Goal: Transaction & Acquisition: Purchase product/service

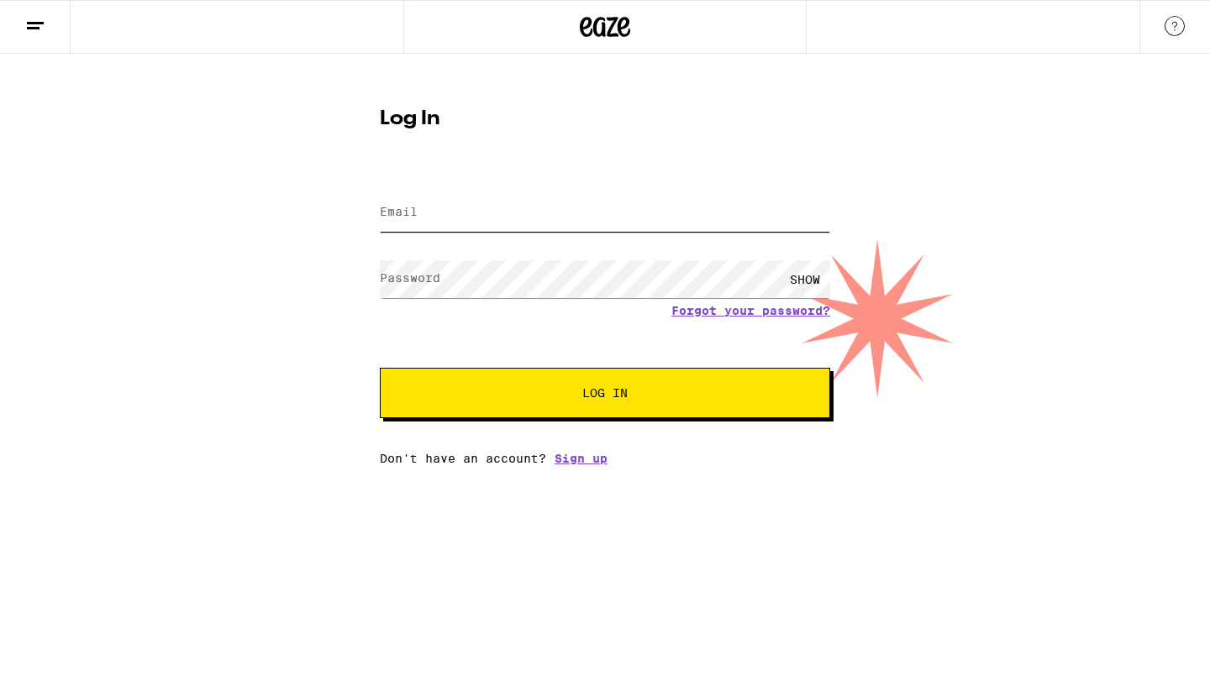
type input "[PERSON_NAME][EMAIL_ADDRESS][DOMAIN_NAME]"
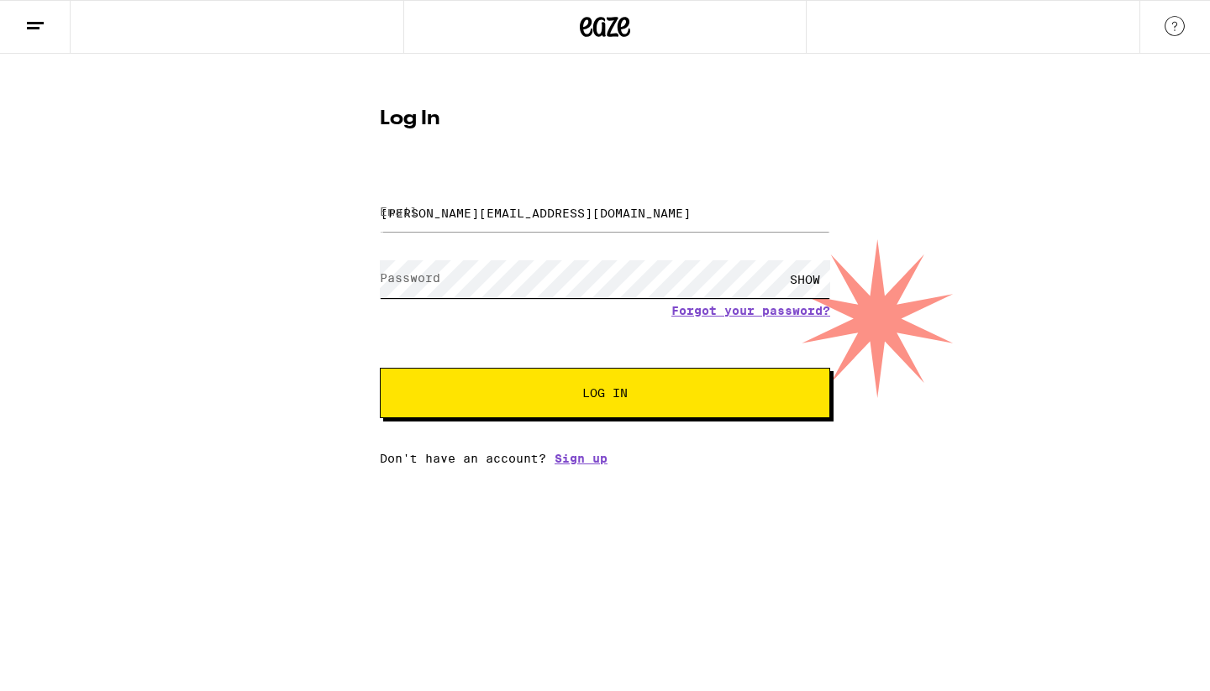
click at [605, 395] on button "Log In" at bounding box center [605, 393] width 450 height 50
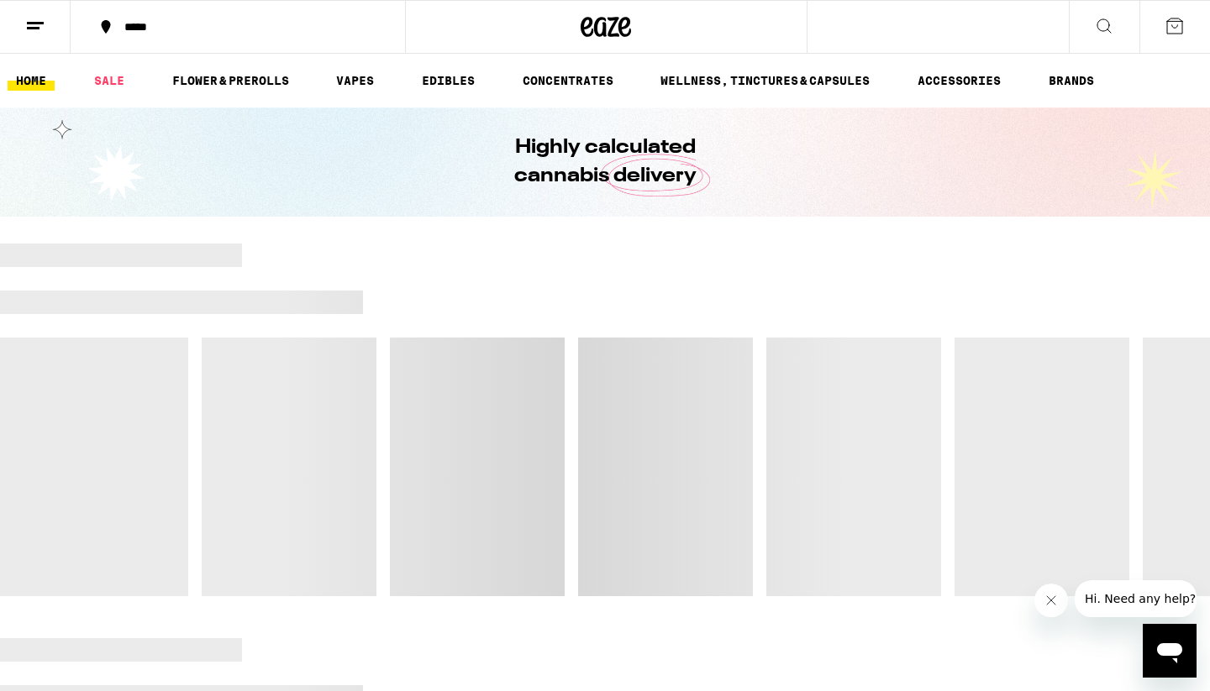
click at [133, 21] on div "*****" at bounding box center [248, 27] width 264 height 12
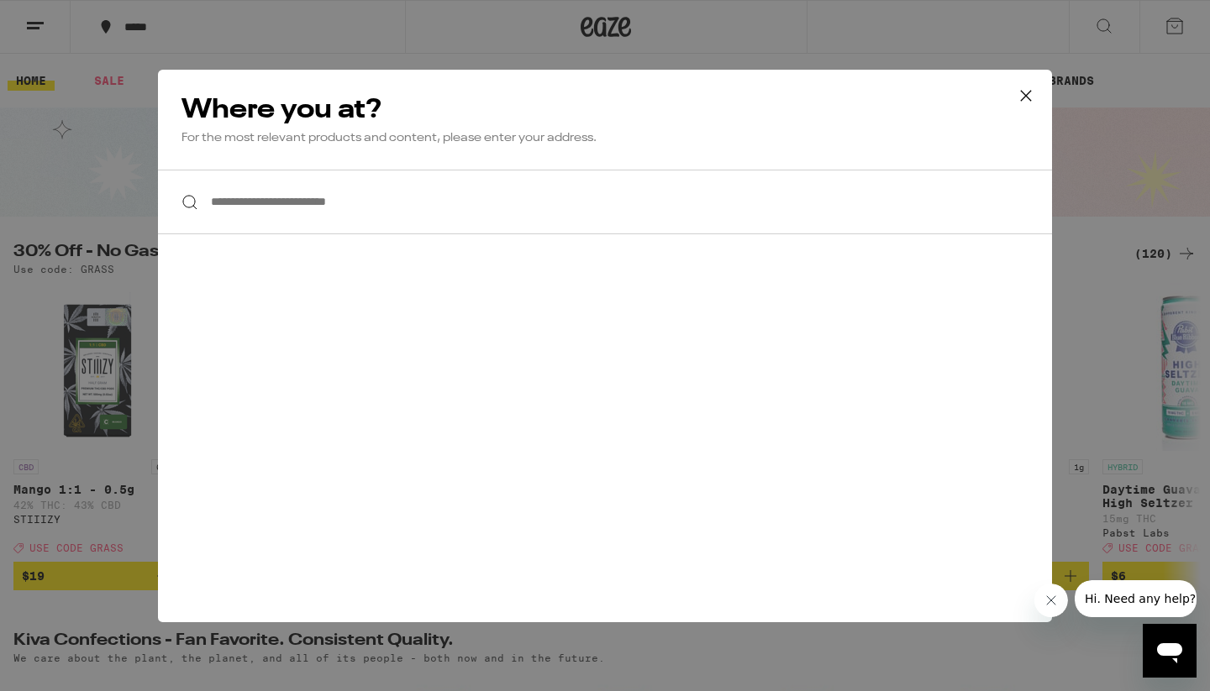
click at [293, 211] on input "**********" at bounding box center [605, 202] width 894 height 65
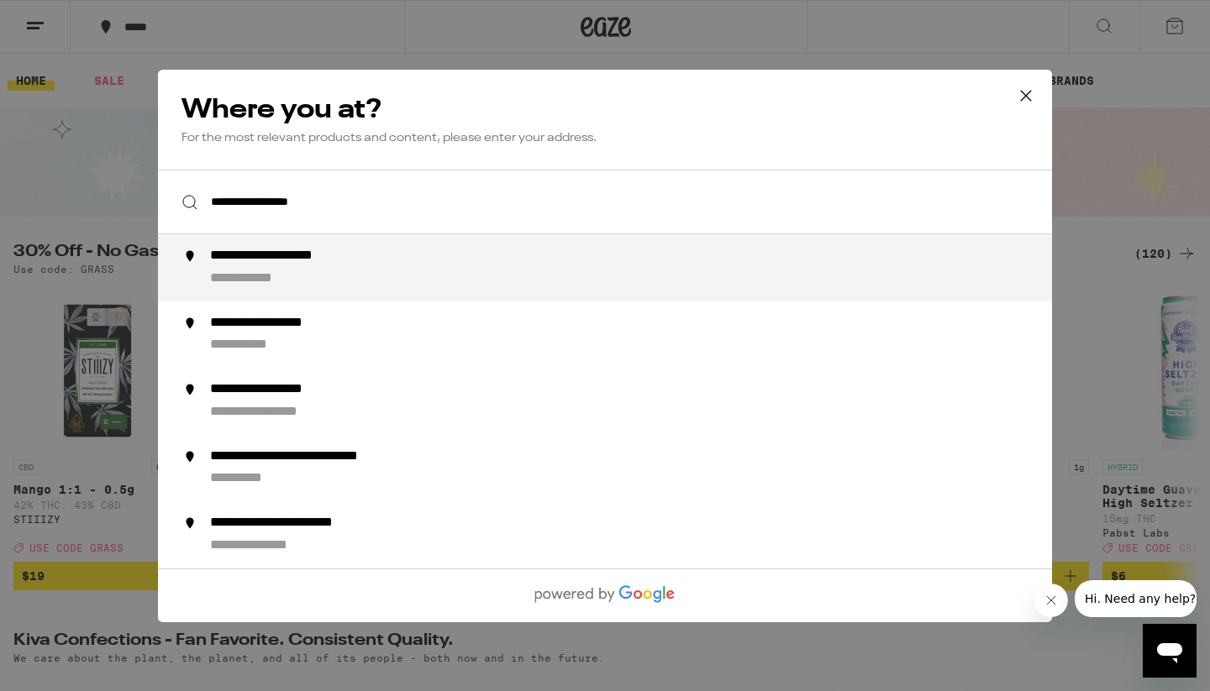
drag, startPoint x: 288, startPoint y: 245, endPoint x: 290, endPoint y: 275, distance: 29.5
click at [290, 275] on div "**********" at bounding box center [262, 279] width 104 height 18
type input "**********"
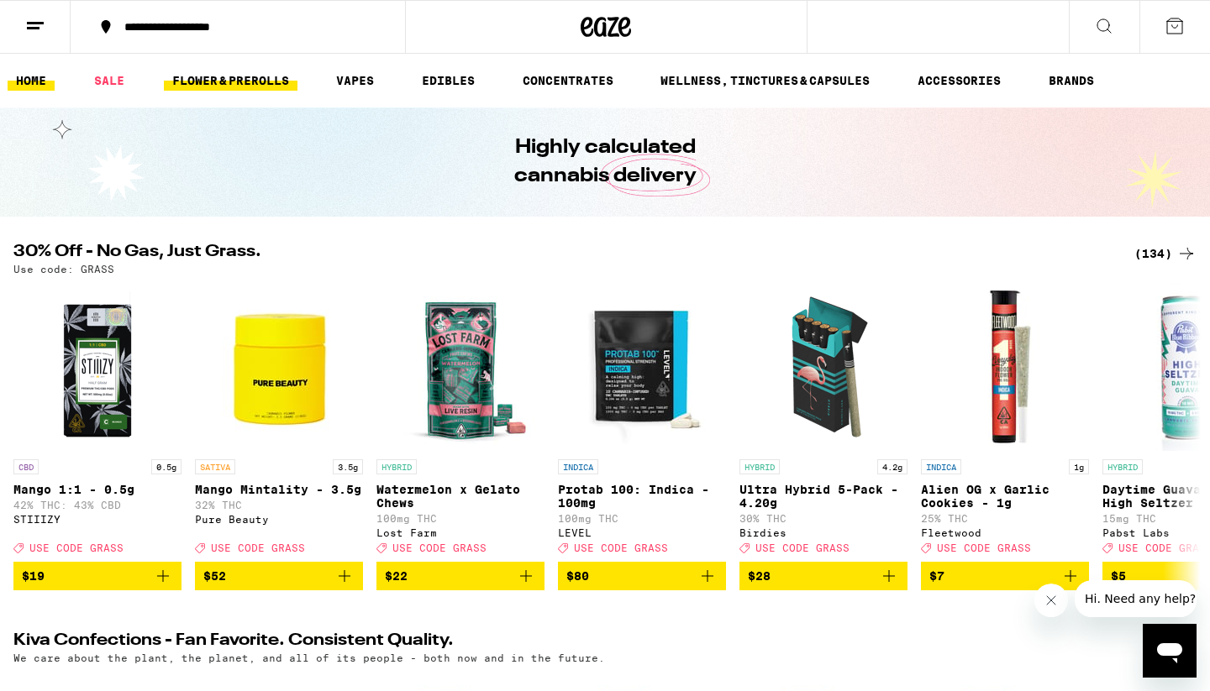
click at [229, 74] on link "FLOWER & PREROLLS" at bounding box center [231, 81] width 134 height 20
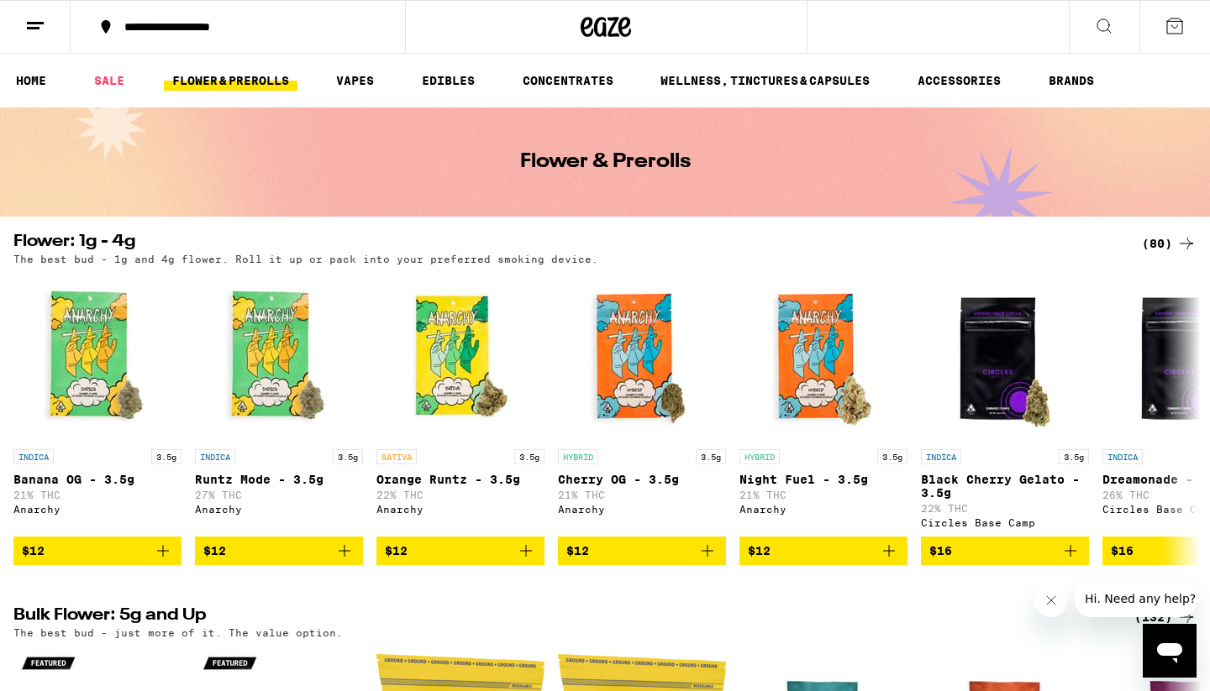
click at [1184, 240] on icon at bounding box center [1186, 244] width 20 height 20
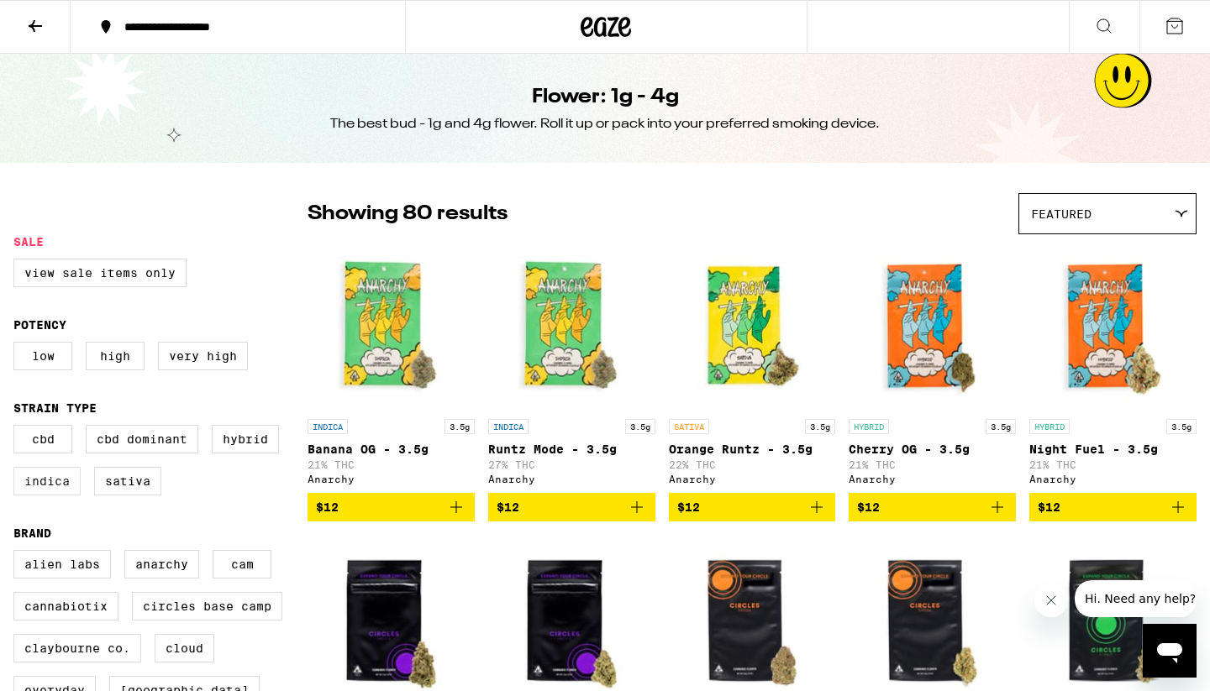
click at [57, 492] on label "Indica" at bounding box center [46, 481] width 67 height 29
click at [18, 428] on input "Indica" at bounding box center [17, 428] width 1 height 1
checkbox input "true"
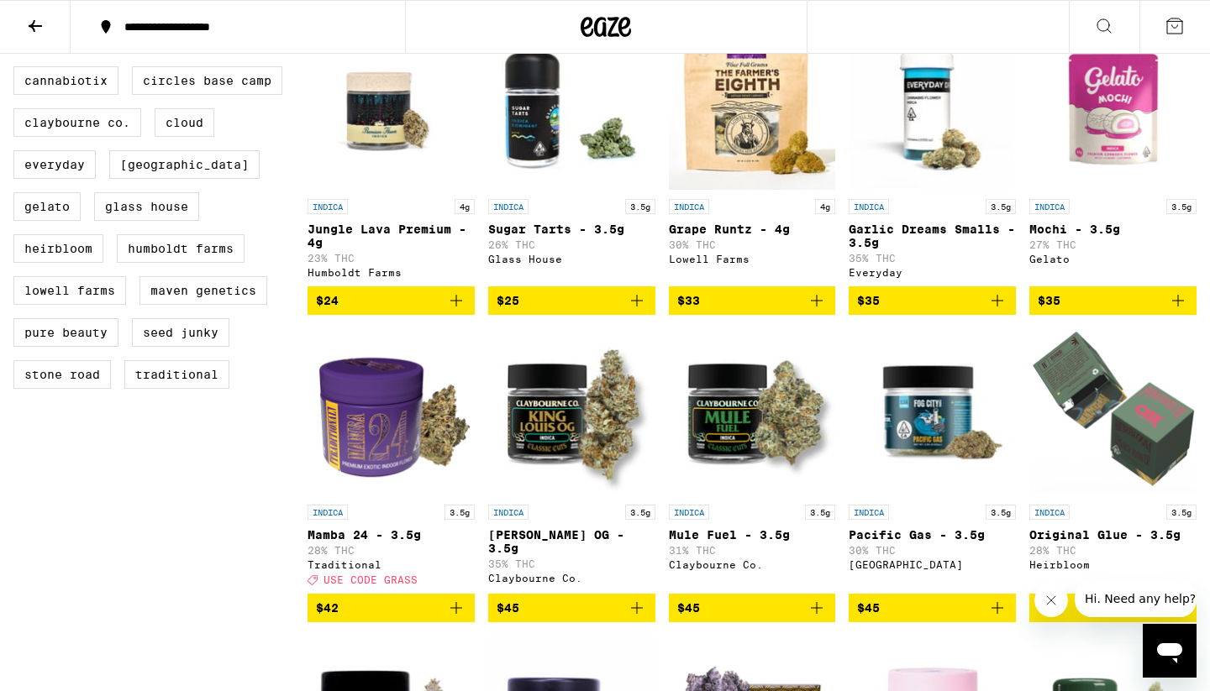
scroll to position [612, 0]
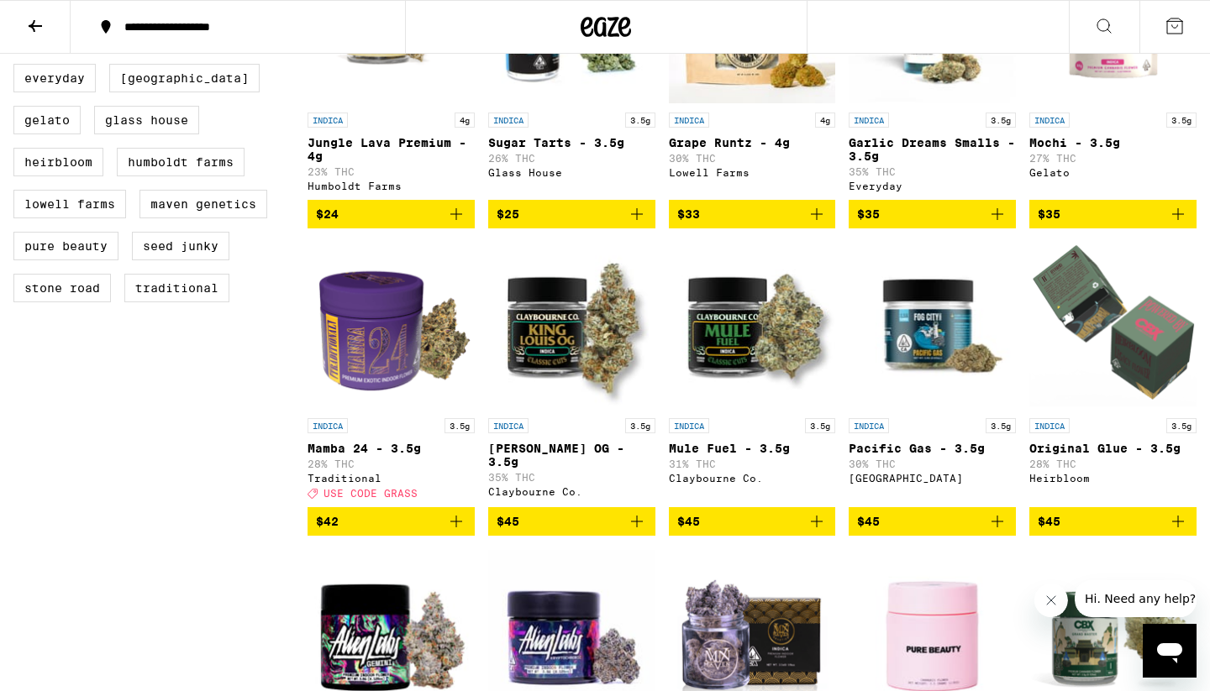
click at [639, 532] on icon "Add to bag" at bounding box center [637, 522] width 20 height 20
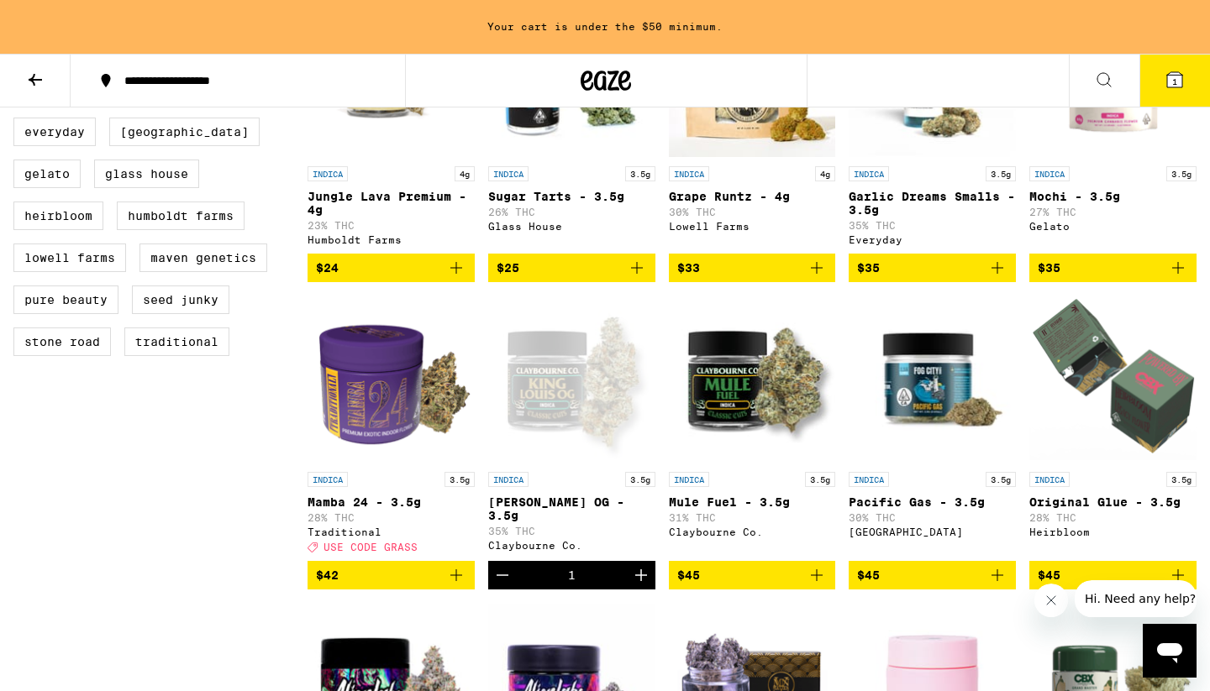
click at [818, 586] on icon "Add to bag" at bounding box center [817, 575] width 20 height 20
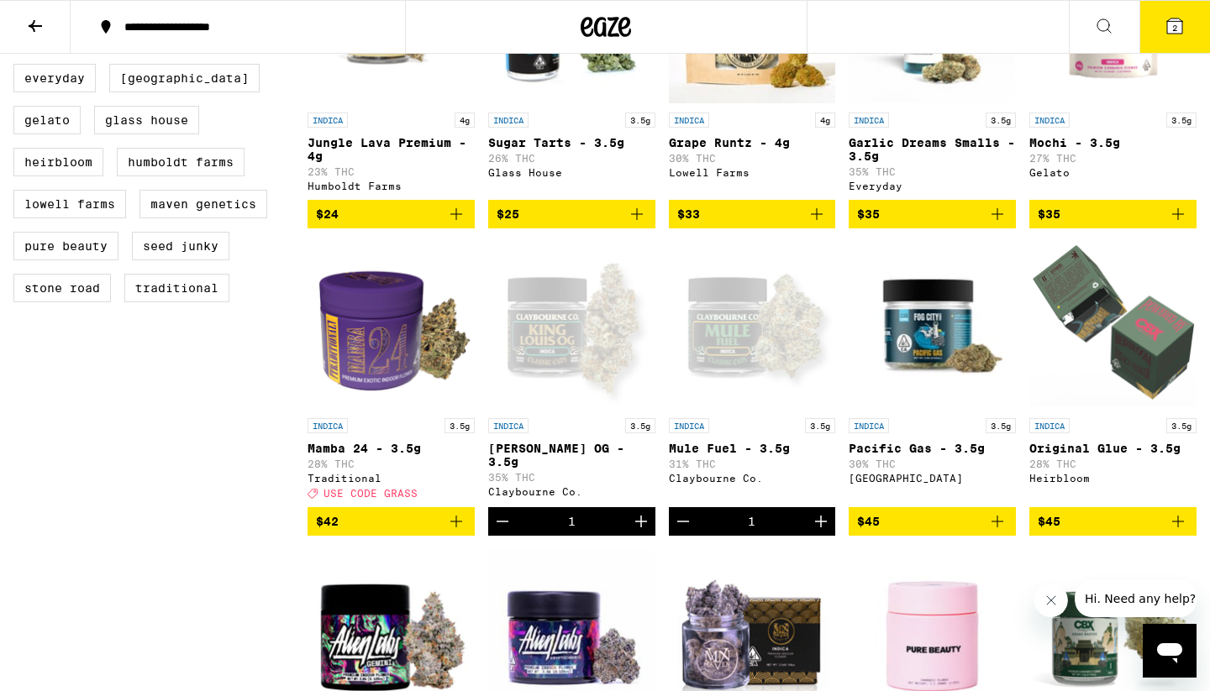
click at [1169, 28] on icon at bounding box center [1174, 25] width 15 height 15
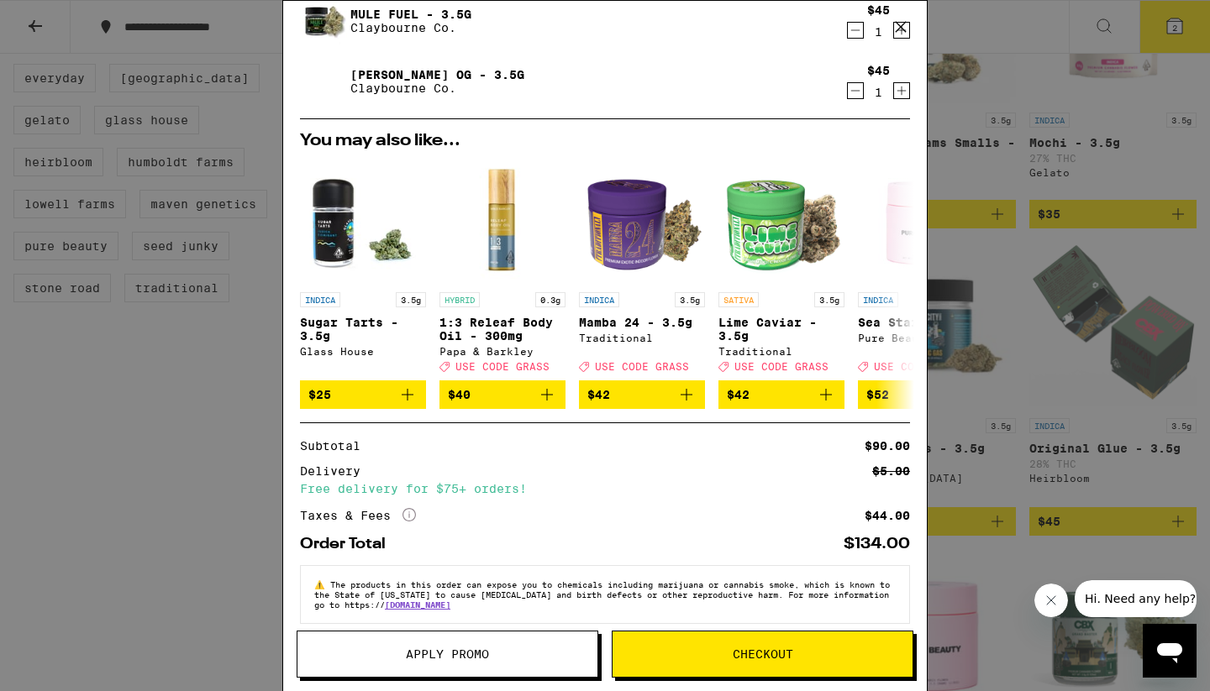
scroll to position [60, 0]
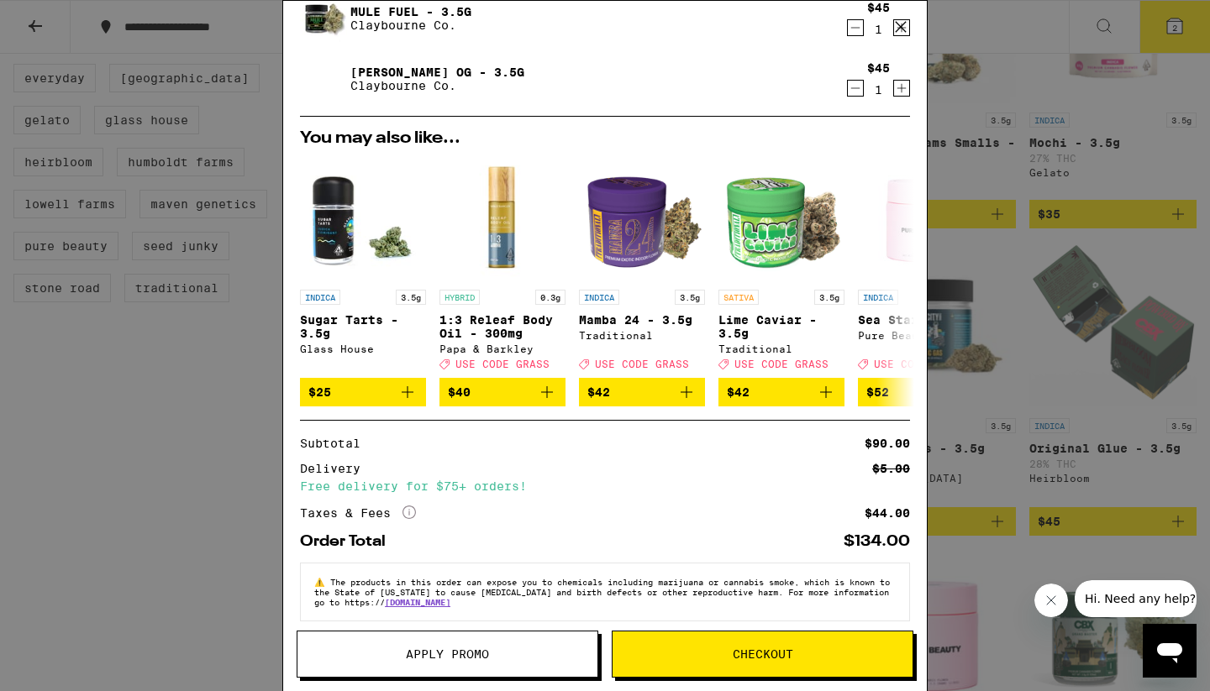
click at [765, 658] on span "Checkout" at bounding box center [763, 655] width 60 height 12
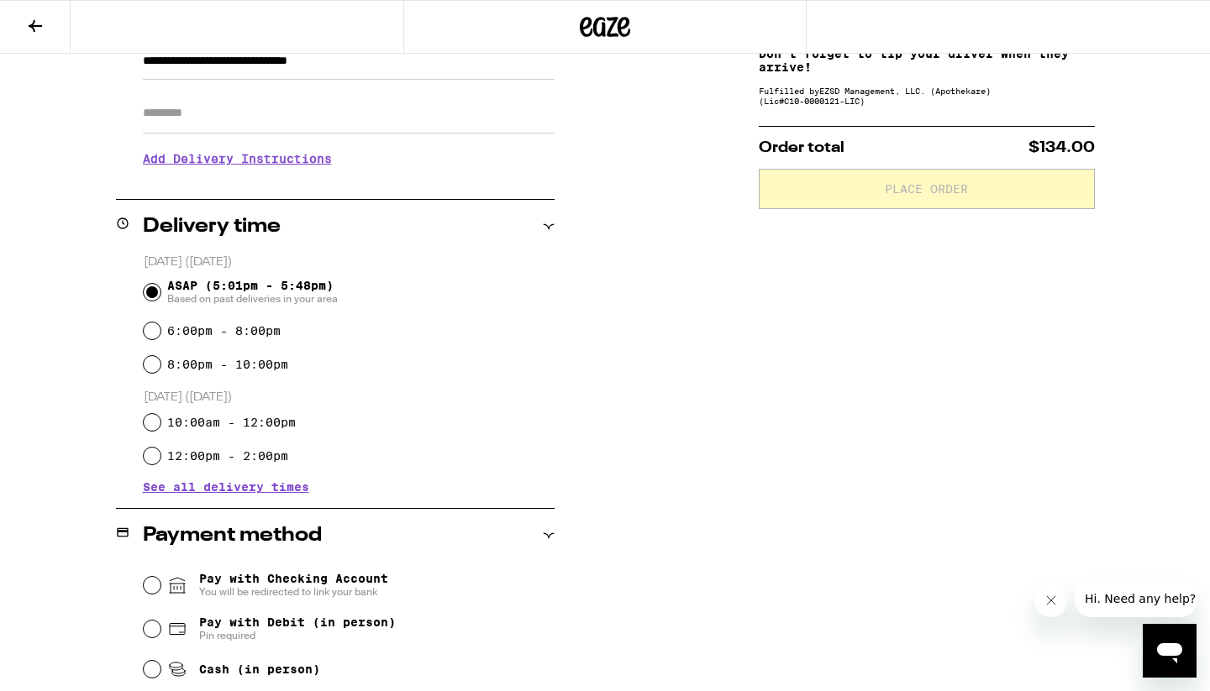
scroll to position [271, 0]
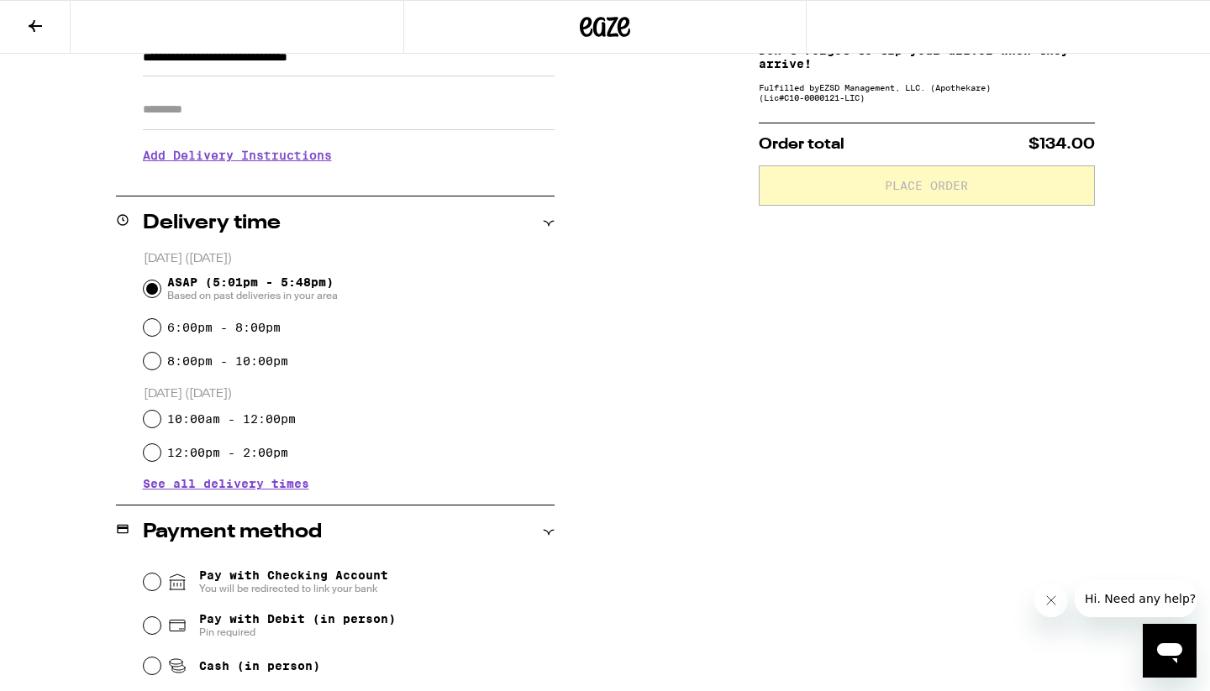
click at [145, 628] on input "Pay with Debit (in person) Pin required" at bounding box center [152, 625] width 17 height 17
radio input "true"
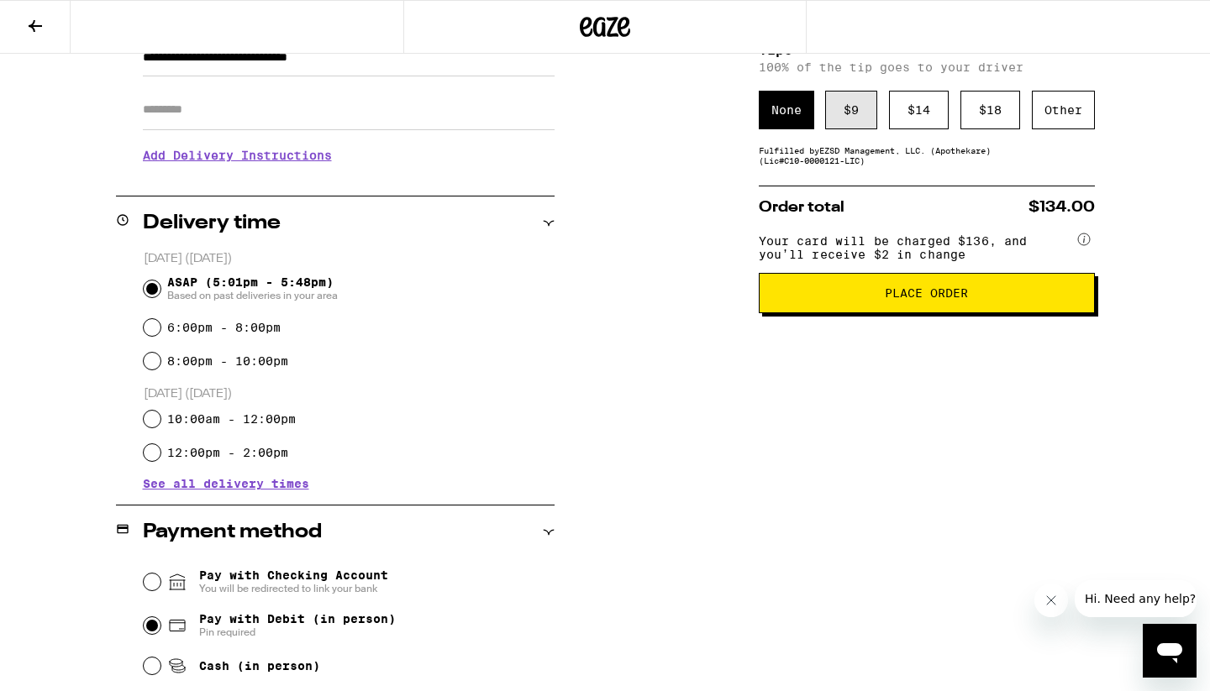
click at [854, 111] on div "$ 9" at bounding box center [851, 110] width 52 height 39
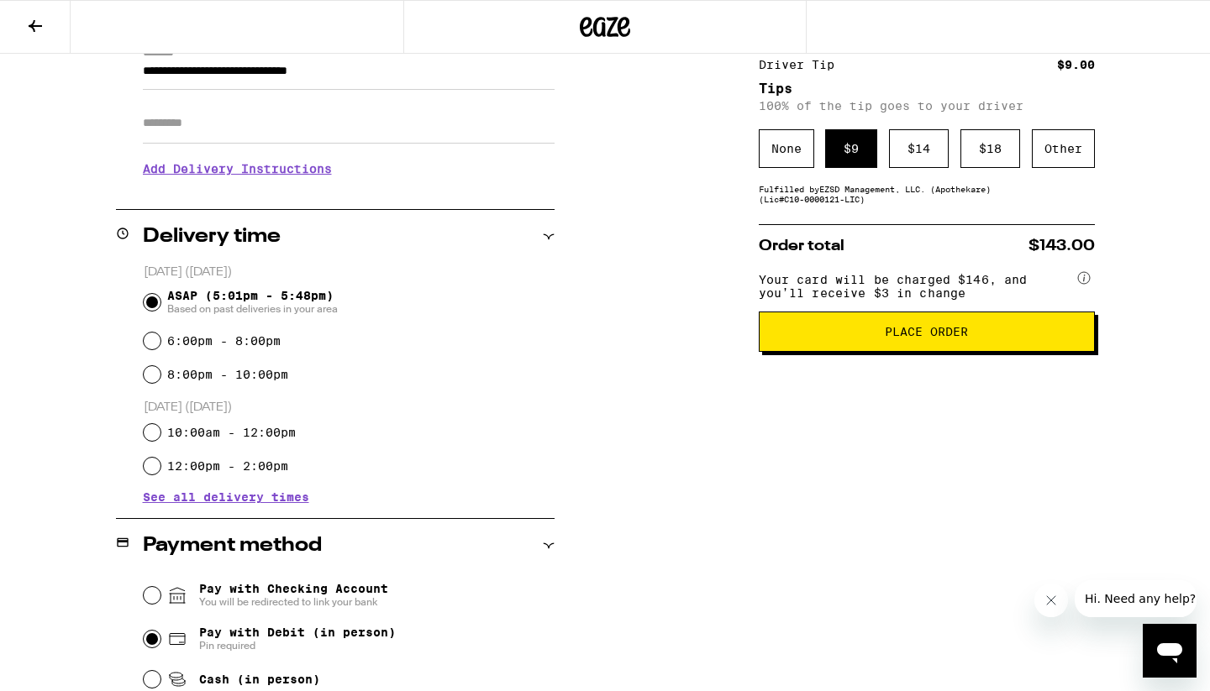
scroll to position [258, 0]
click at [898, 338] on span "Place Order" at bounding box center [926, 332] width 83 height 12
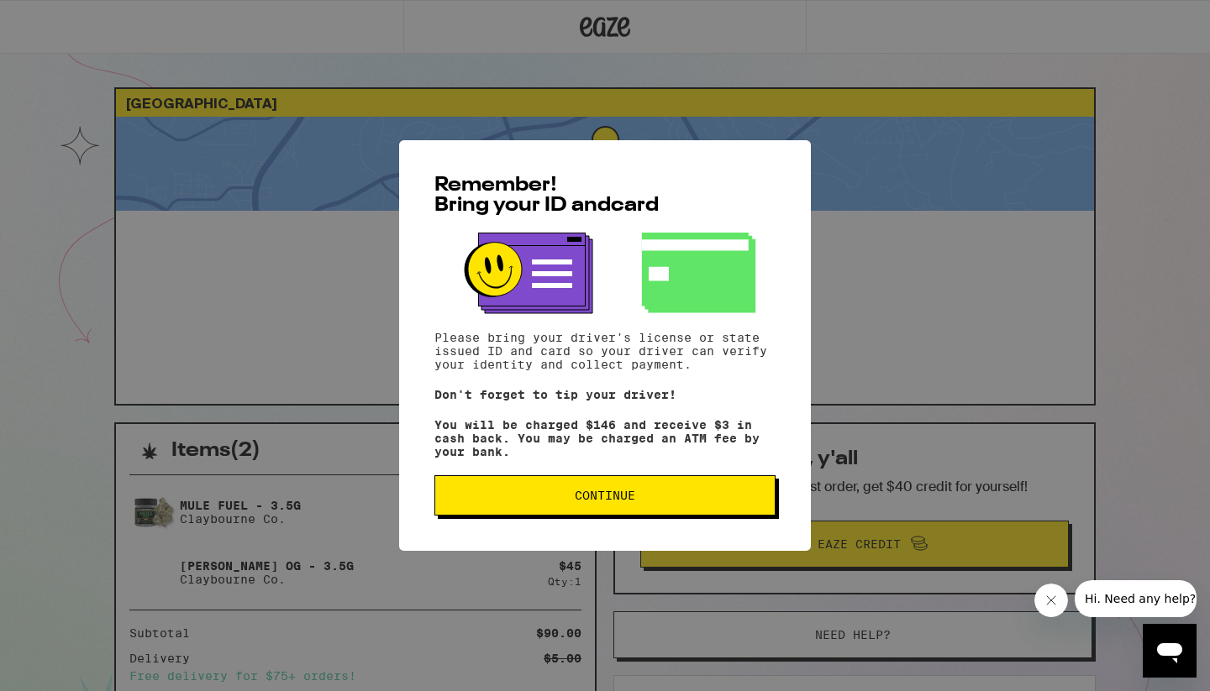
click at [660, 485] on button "Continue" at bounding box center [604, 496] width 341 height 40
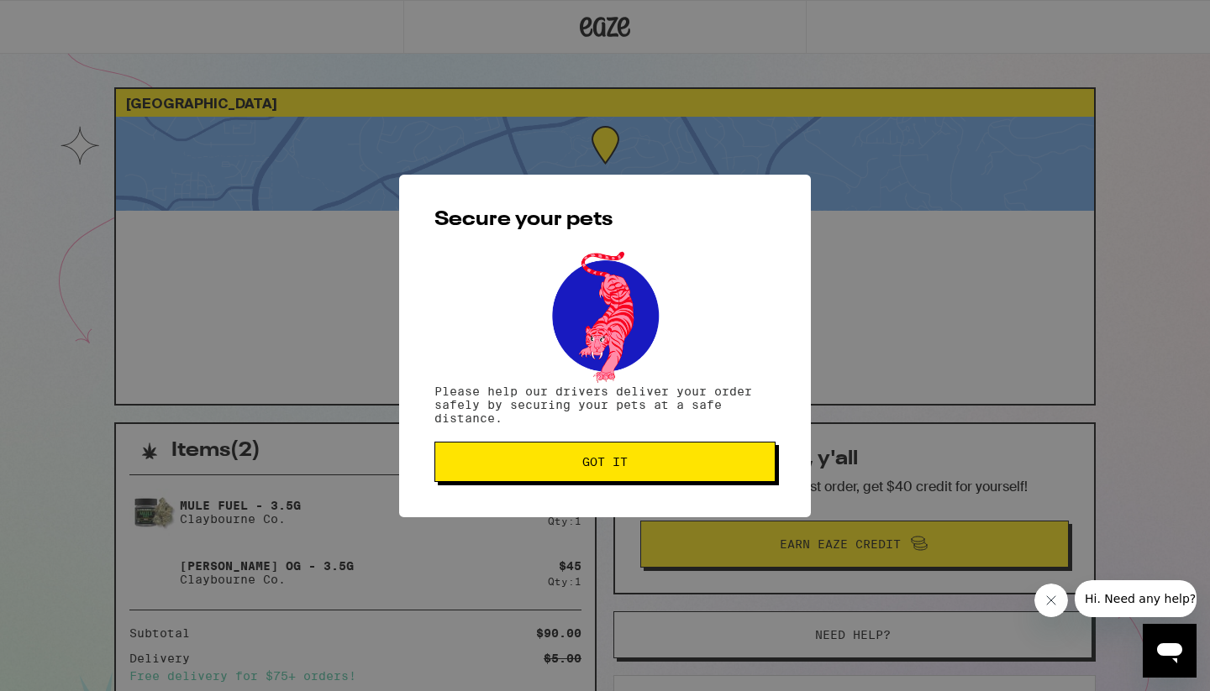
click at [637, 465] on span "Got it" at bounding box center [605, 462] width 313 height 12
